Goal: Entertainment & Leisure: Consume media (video, audio)

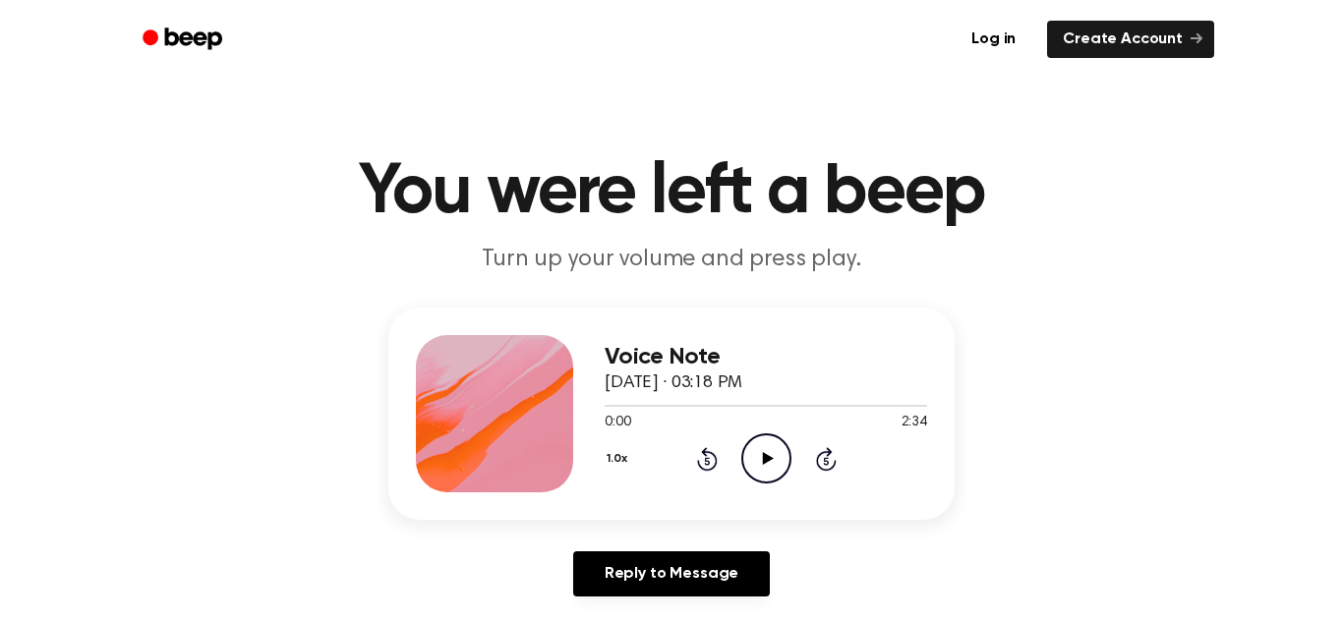
click at [753, 458] on icon "Play Audio" at bounding box center [766, 458] width 50 height 50
click at [838, 406] on div at bounding box center [766, 406] width 322 height 2
click at [783, 444] on icon "Pause Audio" at bounding box center [766, 458] width 50 height 50
click at [761, 459] on icon "Play Audio" at bounding box center [766, 458] width 50 height 50
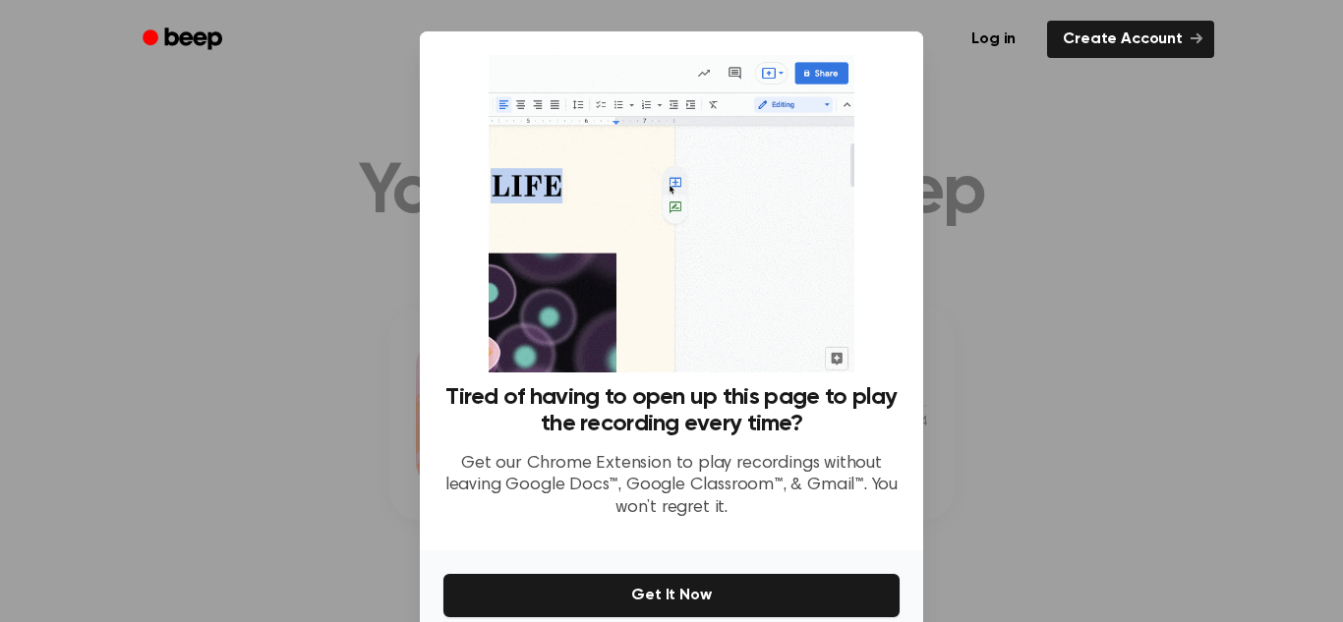
click at [1123, 226] on div at bounding box center [671, 311] width 1343 height 622
click at [1189, 253] on div at bounding box center [671, 311] width 1343 height 622
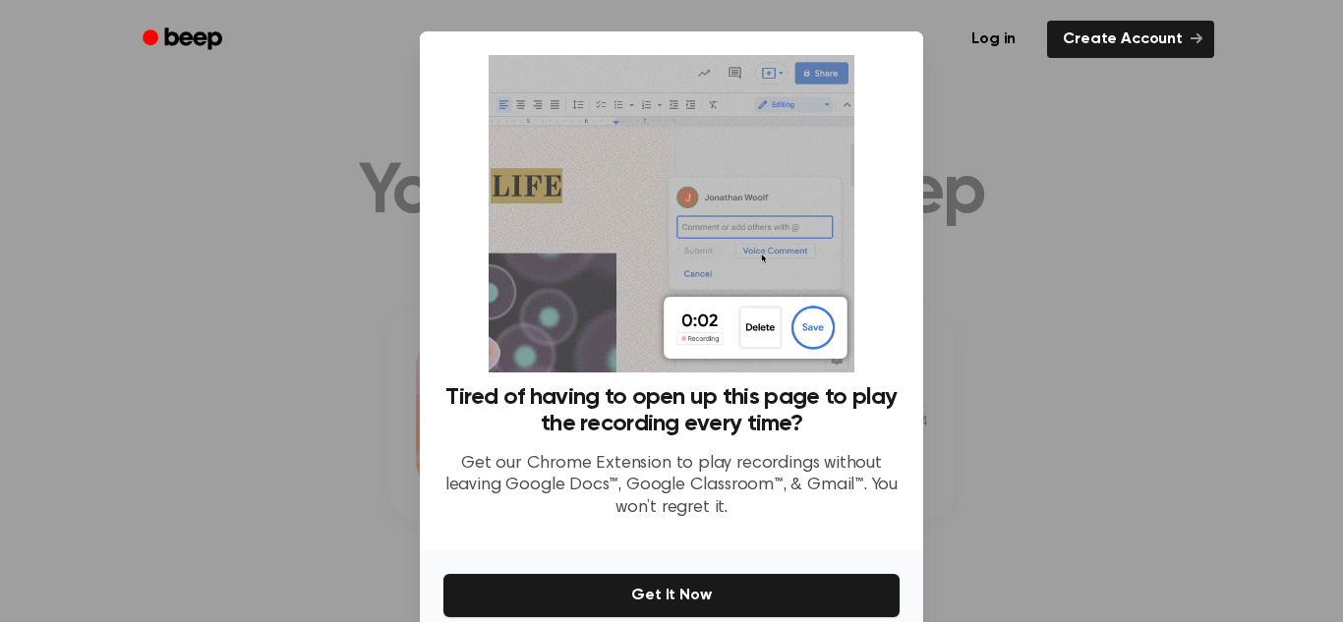
click at [1153, 281] on div at bounding box center [671, 311] width 1343 height 622
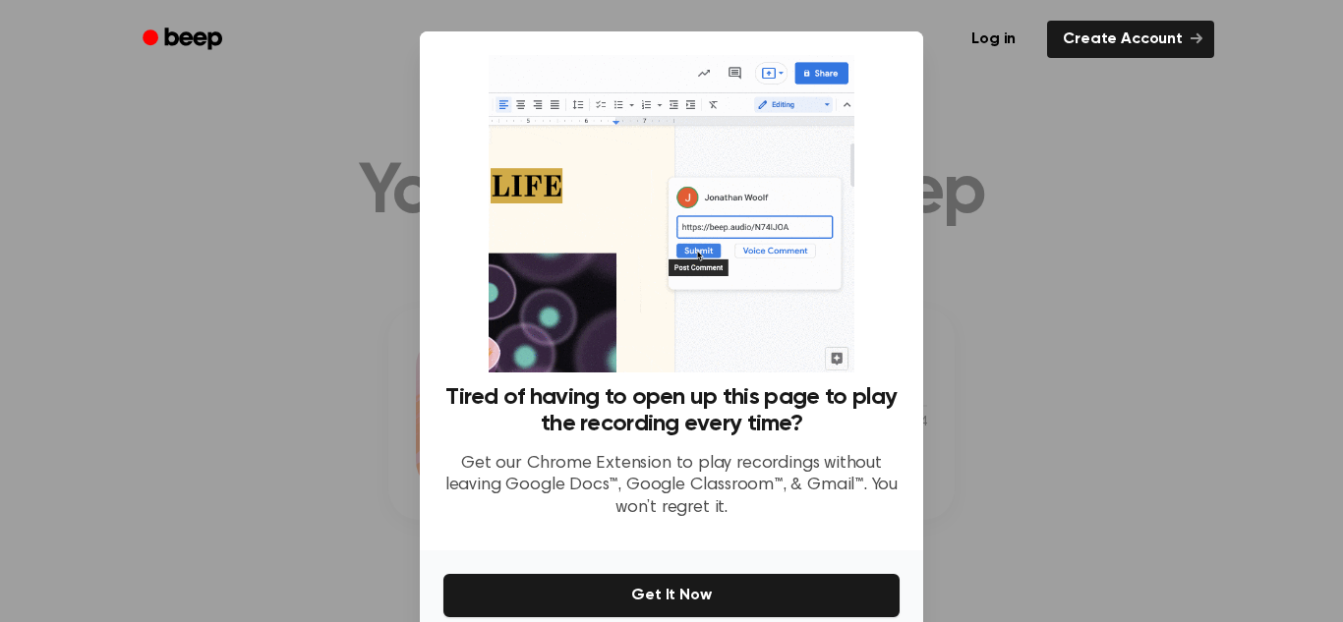
click at [1201, 318] on div at bounding box center [671, 311] width 1343 height 622
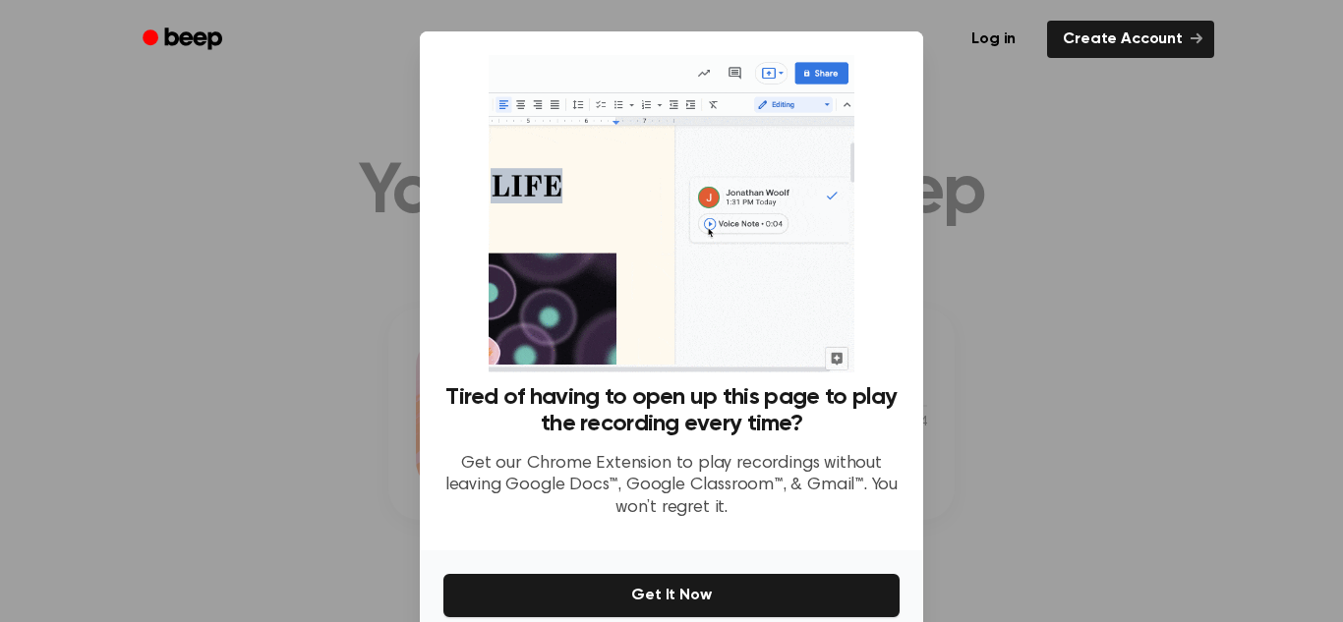
click at [1189, 324] on div at bounding box center [671, 311] width 1343 height 622
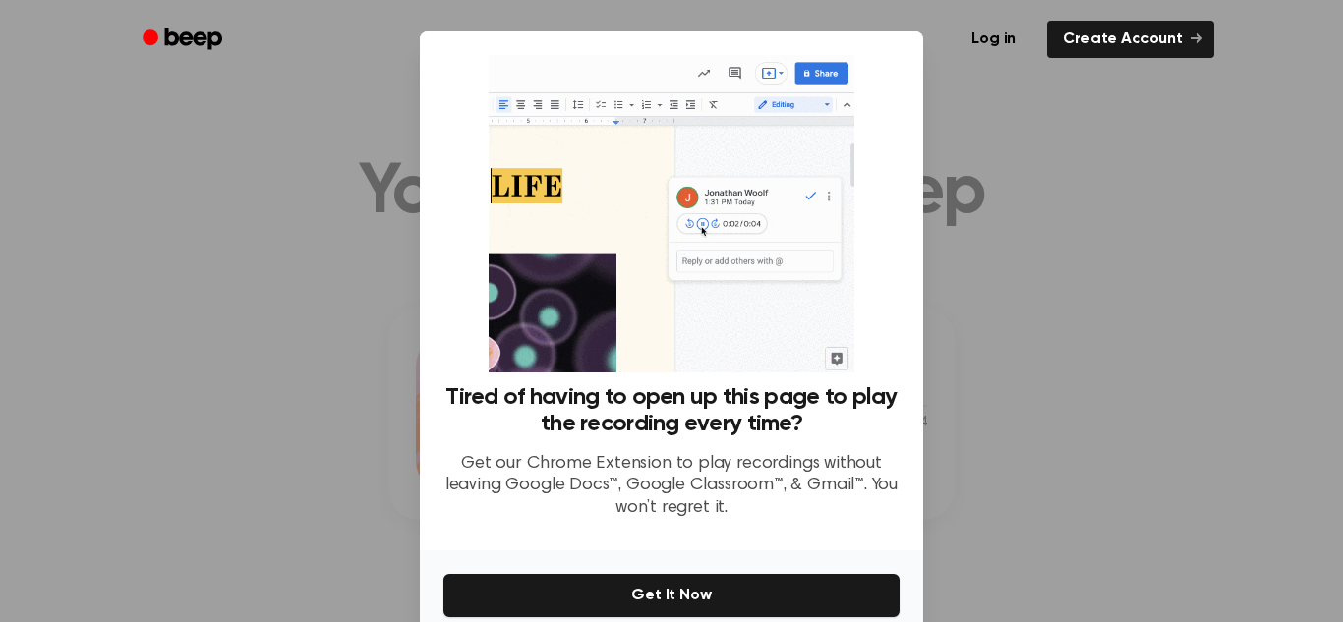
click at [1201, 328] on div at bounding box center [671, 311] width 1343 height 622
click at [1210, 340] on div at bounding box center [671, 311] width 1343 height 622
click at [1222, 402] on div at bounding box center [671, 311] width 1343 height 622
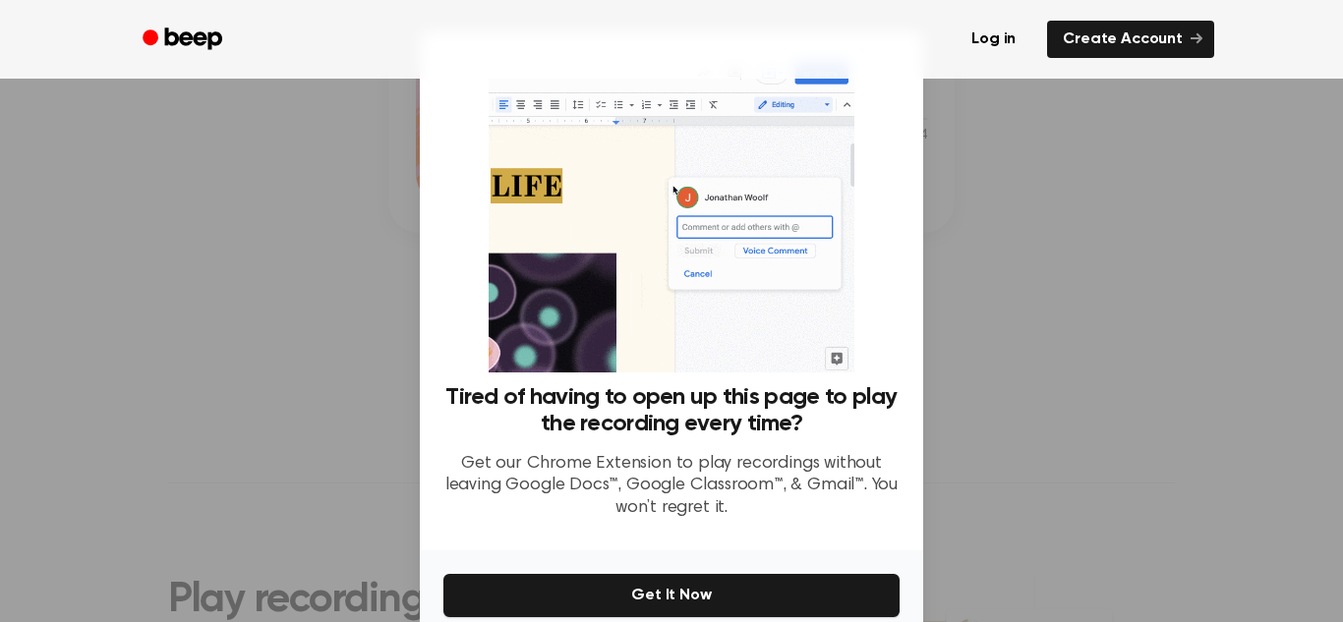
scroll to position [93, 0]
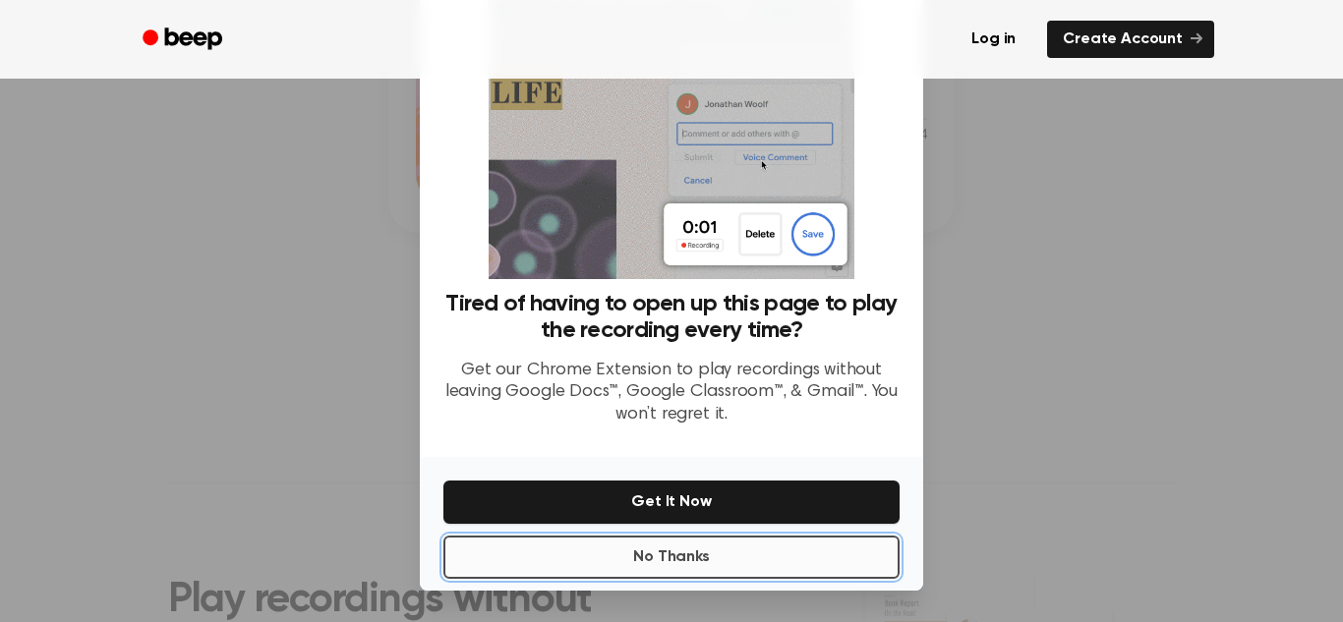
click at [797, 557] on button "No Thanks" at bounding box center [671, 557] width 456 height 43
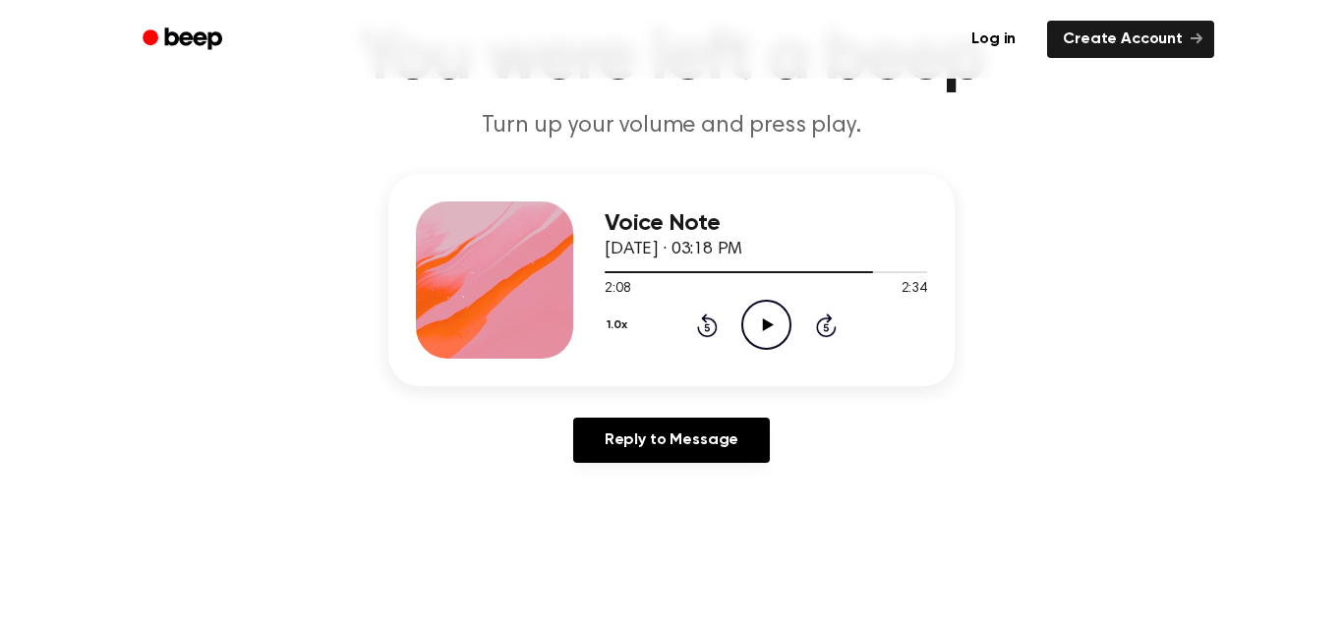
scroll to position [133, 0]
click at [764, 279] on div at bounding box center [766, 272] width 322 height 16
click at [859, 271] on div at bounding box center [766, 272] width 322 height 16
click at [772, 345] on icon "Play Audio" at bounding box center [766, 326] width 50 height 50
click at [760, 338] on icon "Pause Audio" at bounding box center [766, 326] width 50 height 50
